Goal: Information Seeking & Learning: Learn about a topic

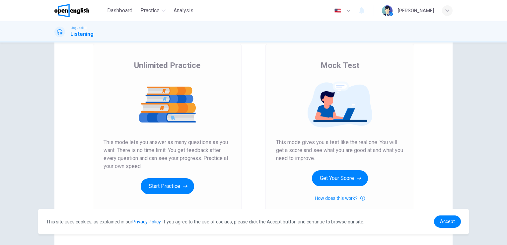
scroll to position [76, 0]
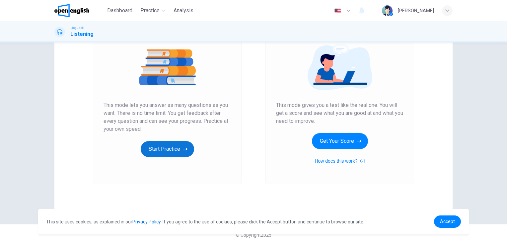
click at [170, 146] on button "Start Practice" at bounding box center [167, 149] width 53 height 16
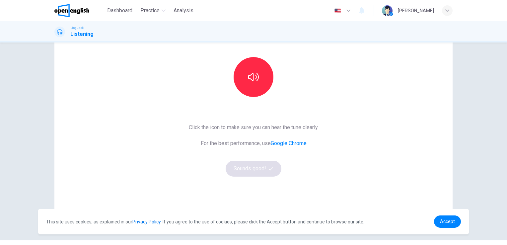
scroll to position [0, 0]
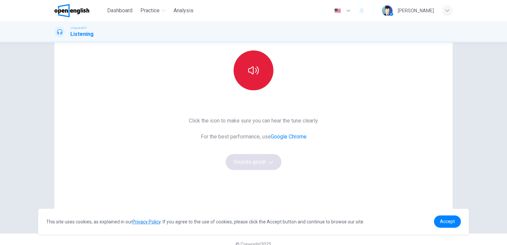
click at [256, 83] on button "button" at bounding box center [254, 70] width 40 height 40
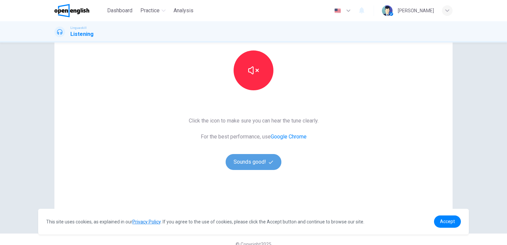
click at [267, 160] on button "Sounds good!" at bounding box center [254, 162] width 56 height 16
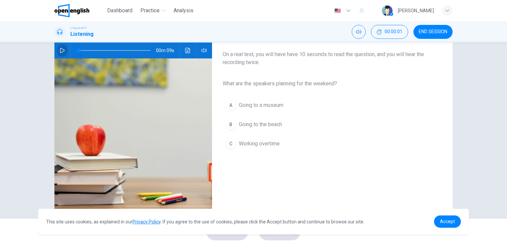
click at [60, 52] on icon "button" at bounding box center [62, 50] width 5 height 5
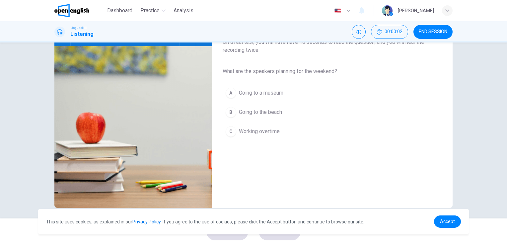
scroll to position [81, 0]
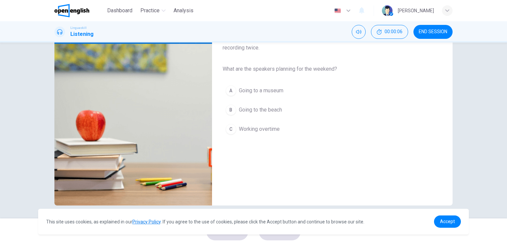
type input "**"
